Goal: Download file/media

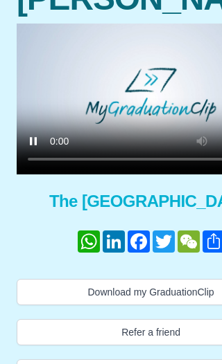
scroll to position [134, 0]
click at [111, 139] on video at bounding box center [151, 99] width 268 height 151
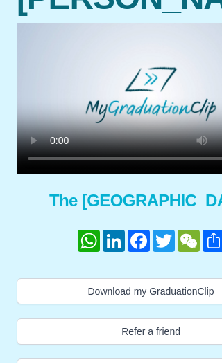
click at [150, 306] on button "Download my GraduationClip" at bounding box center [151, 292] width 268 height 26
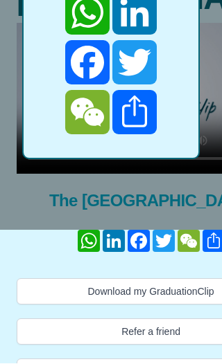
scroll to position [157, 0]
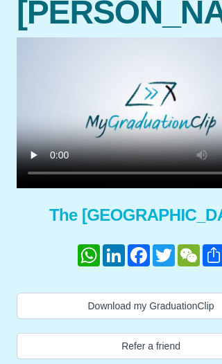
scroll to position [119, 0]
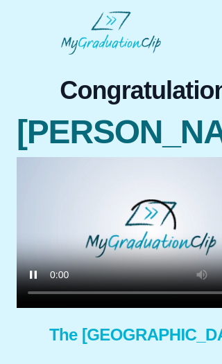
click at [112, 276] on video at bounding box center [151, 232] width 268 height 151
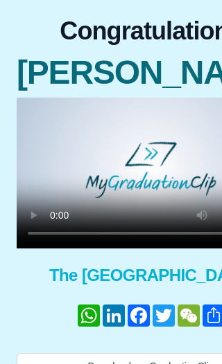
scroll to position [60, 0]
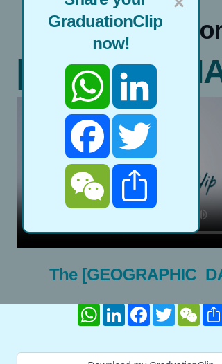
click at [184, 2] on span "×" at bounding box center [178, 2] width 11 height 29
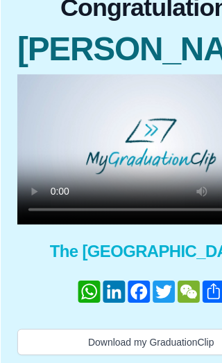
scroll to position [84, 0]
